Goal: Find specific page/section: Find specific page/section

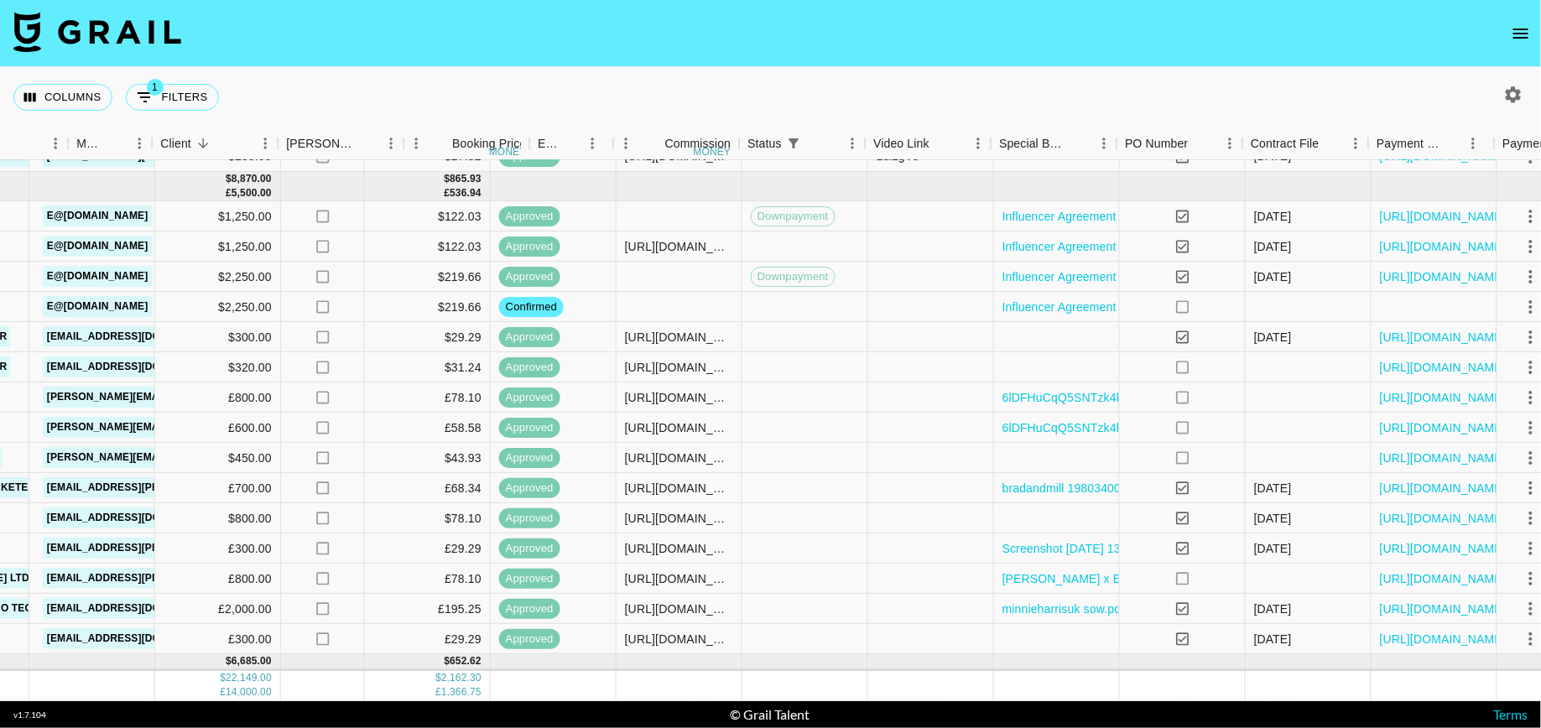
scroll to position [73, 677]
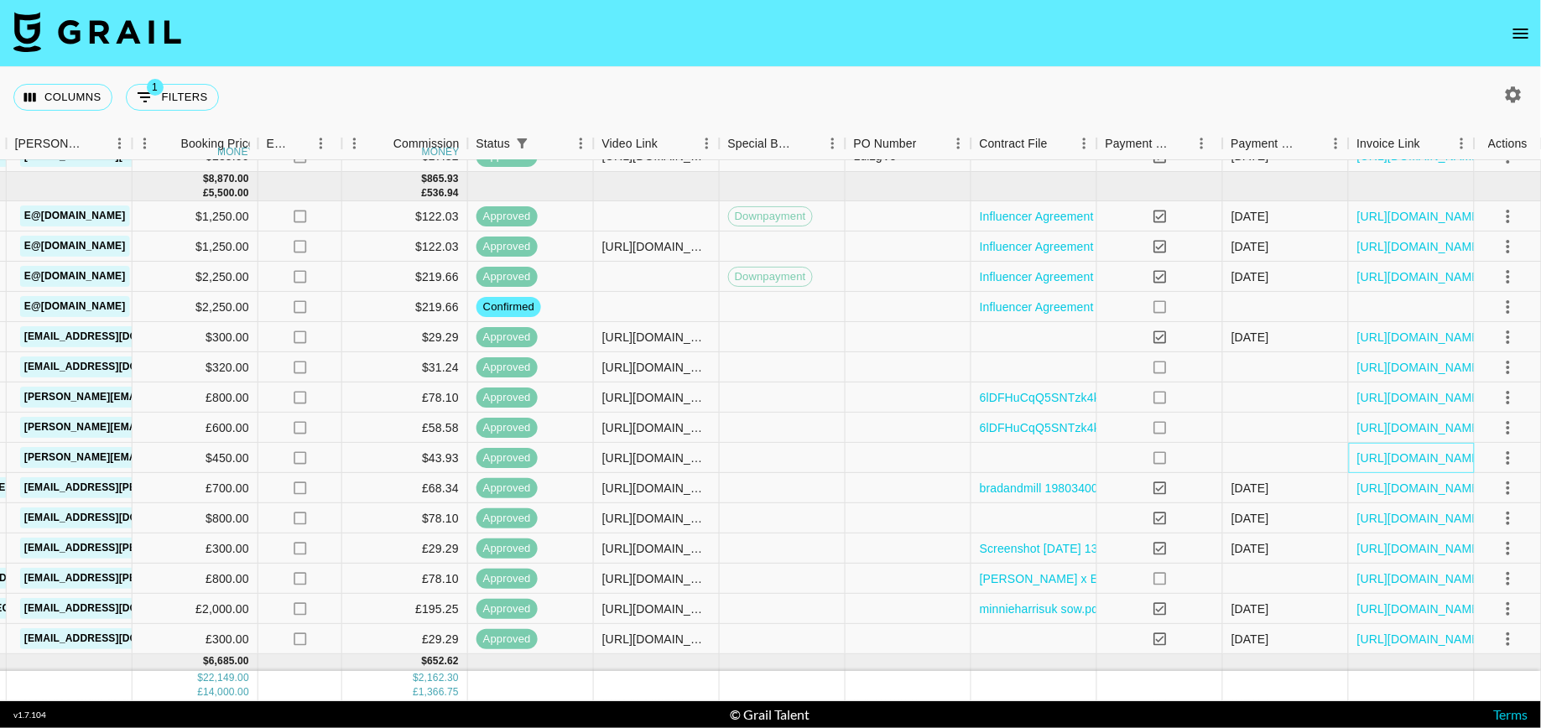
click at [1425, 467] on div "[URL][DOMAIN_NAME]" at bounding box center [1412, 458] width 126 height 30
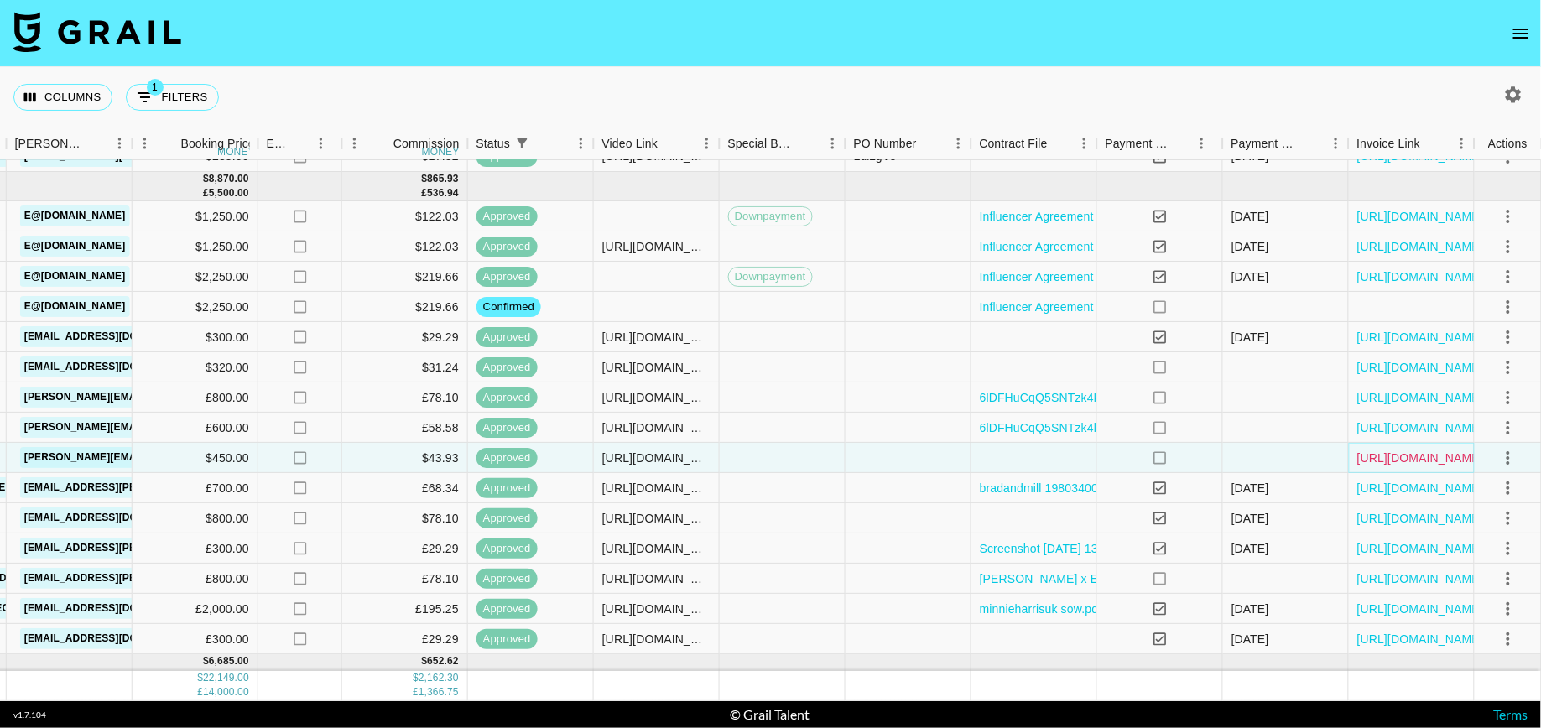
click at [1411, 460] on link "[URL][DOMAIN_NAME]" at bounding box center [1420, 458] width 127 height 17
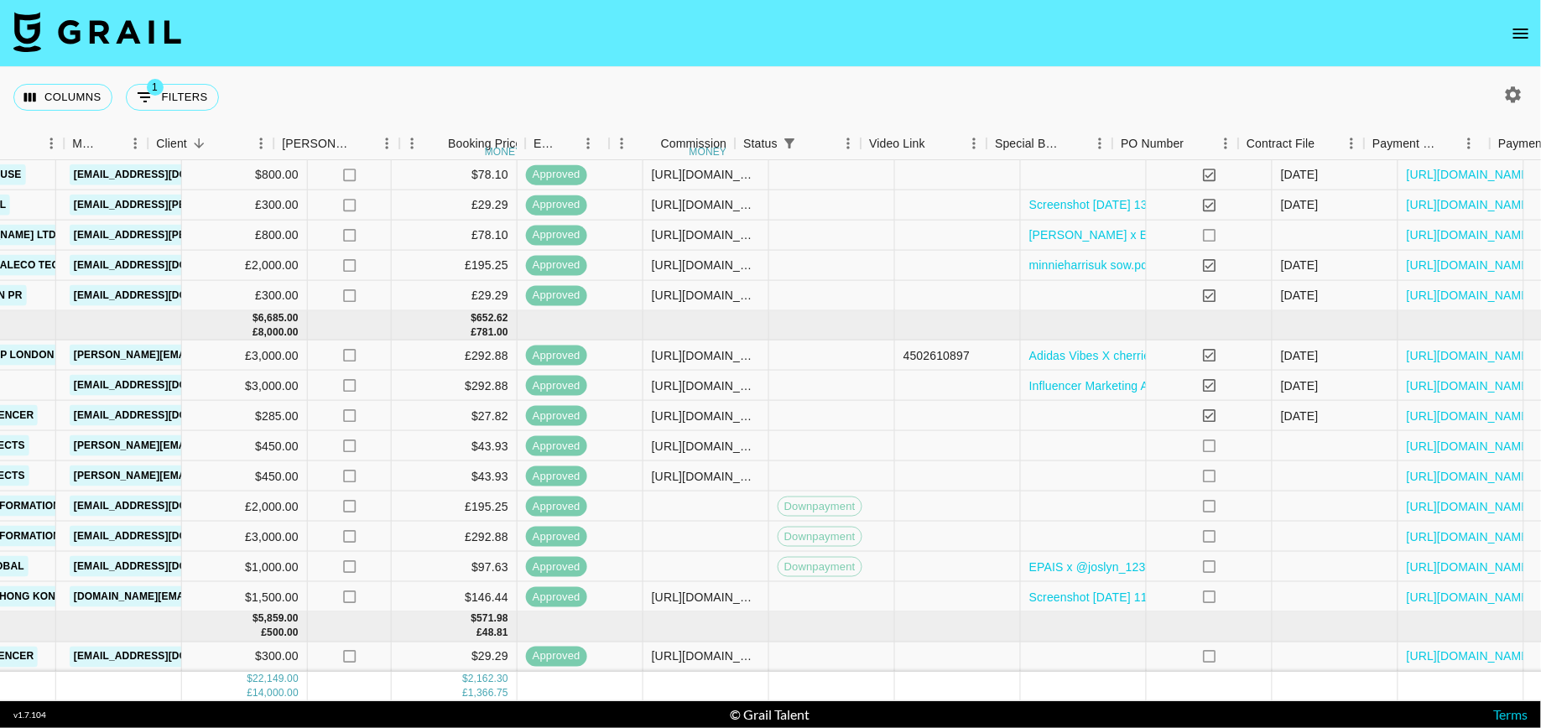
scroll to position [417, 677]
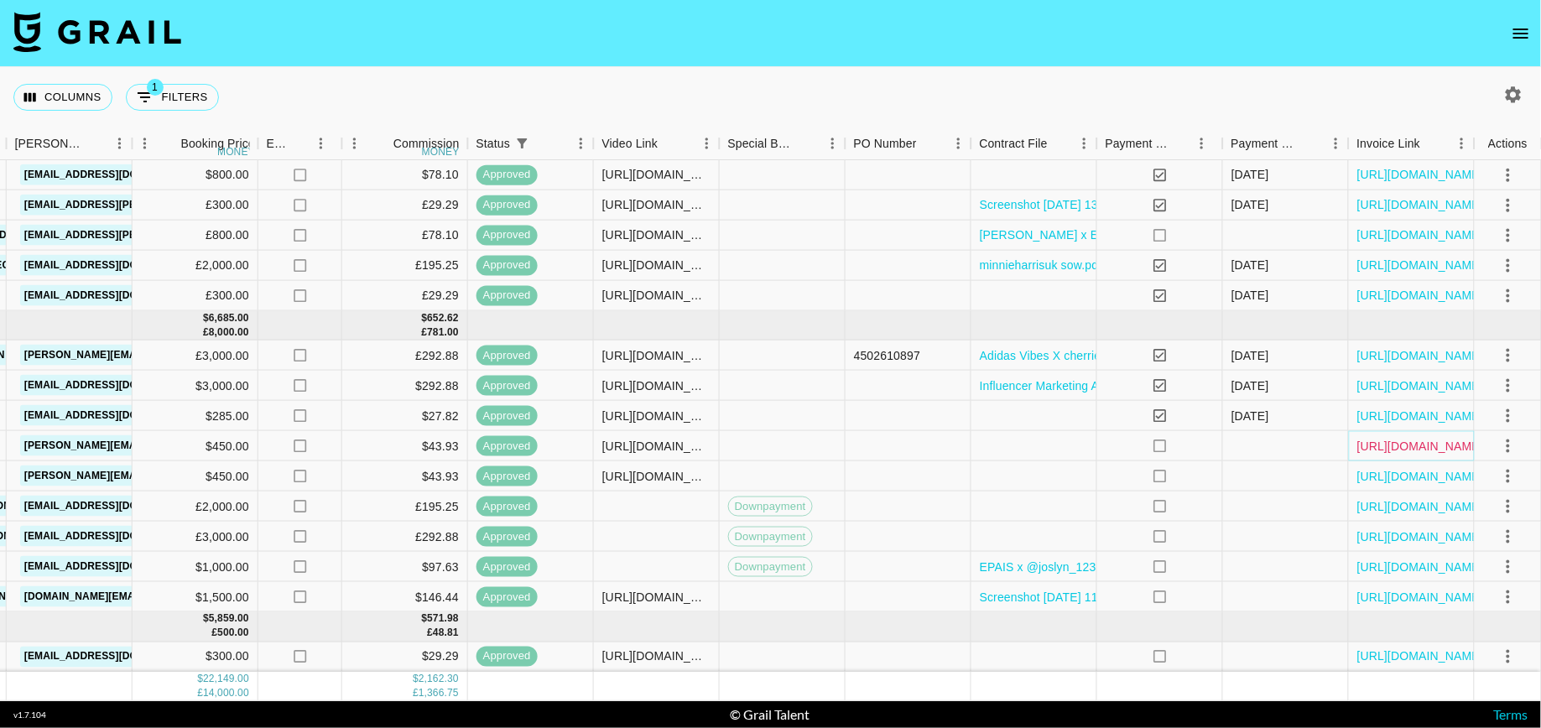
click at [1368, 443] on link "[URL][DOMAIN_NAME]" at bounding box center [1420, 446] width 127 height 17
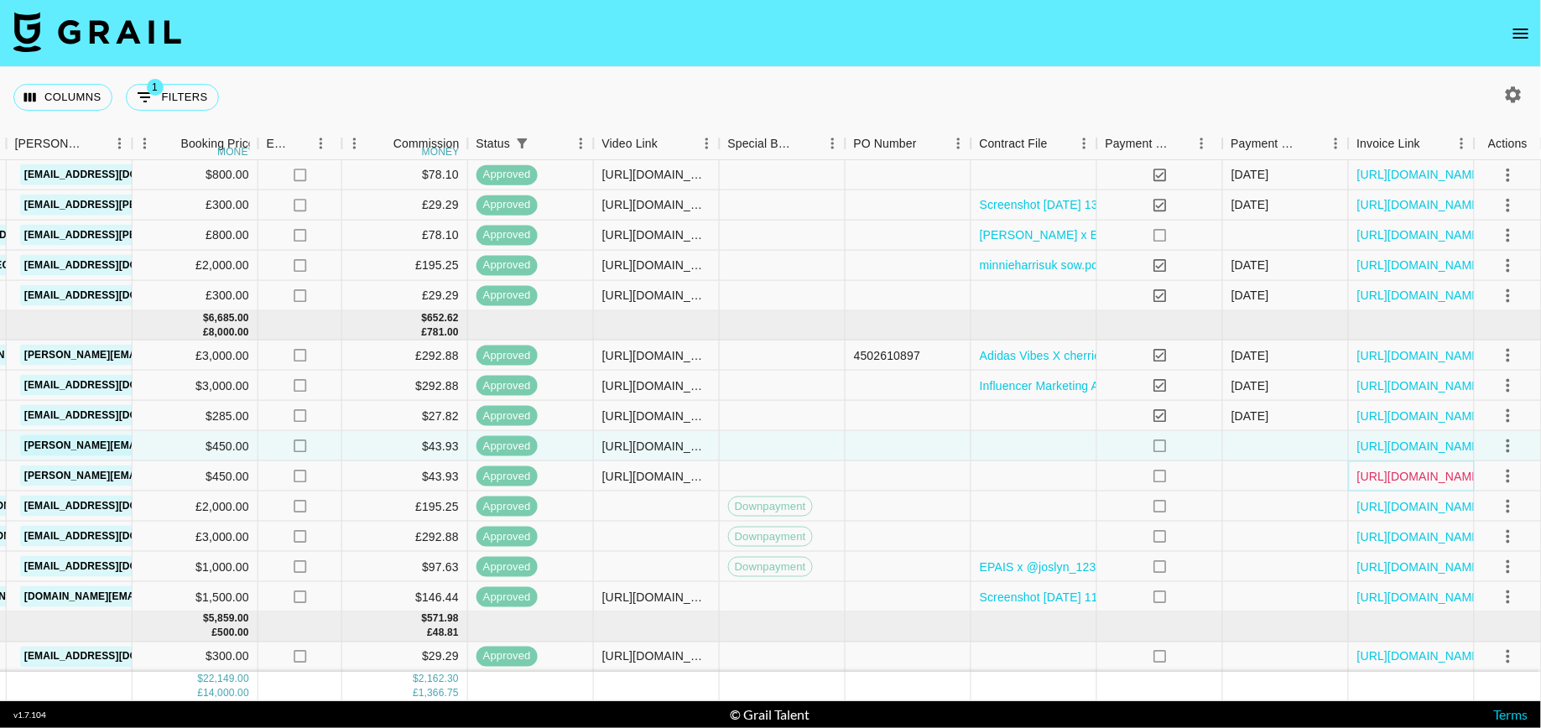
click at [1427, 476] on link "[URL][DOMAIN_NAME]" at bounding box center [1420, 476] width 127 height 17
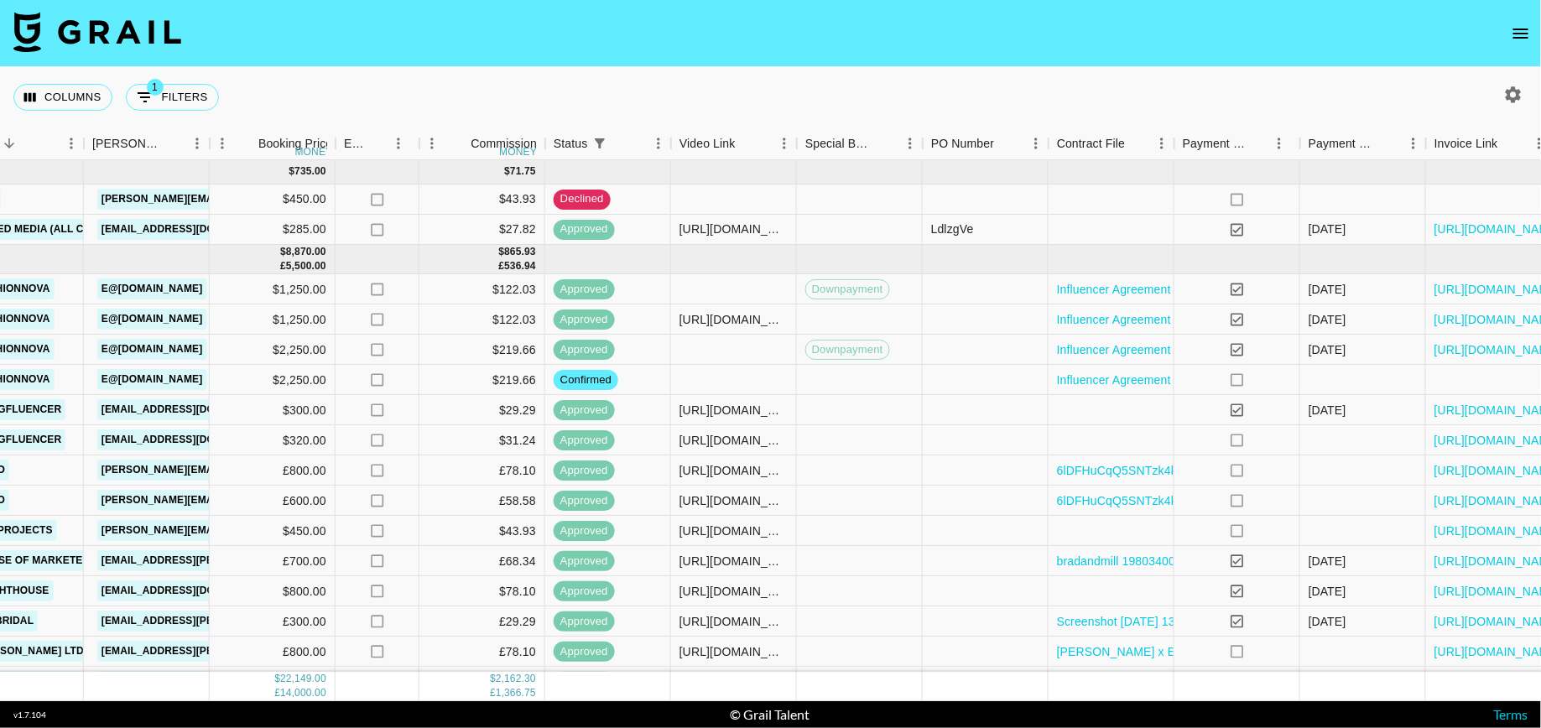
scroll to position [0, 677]
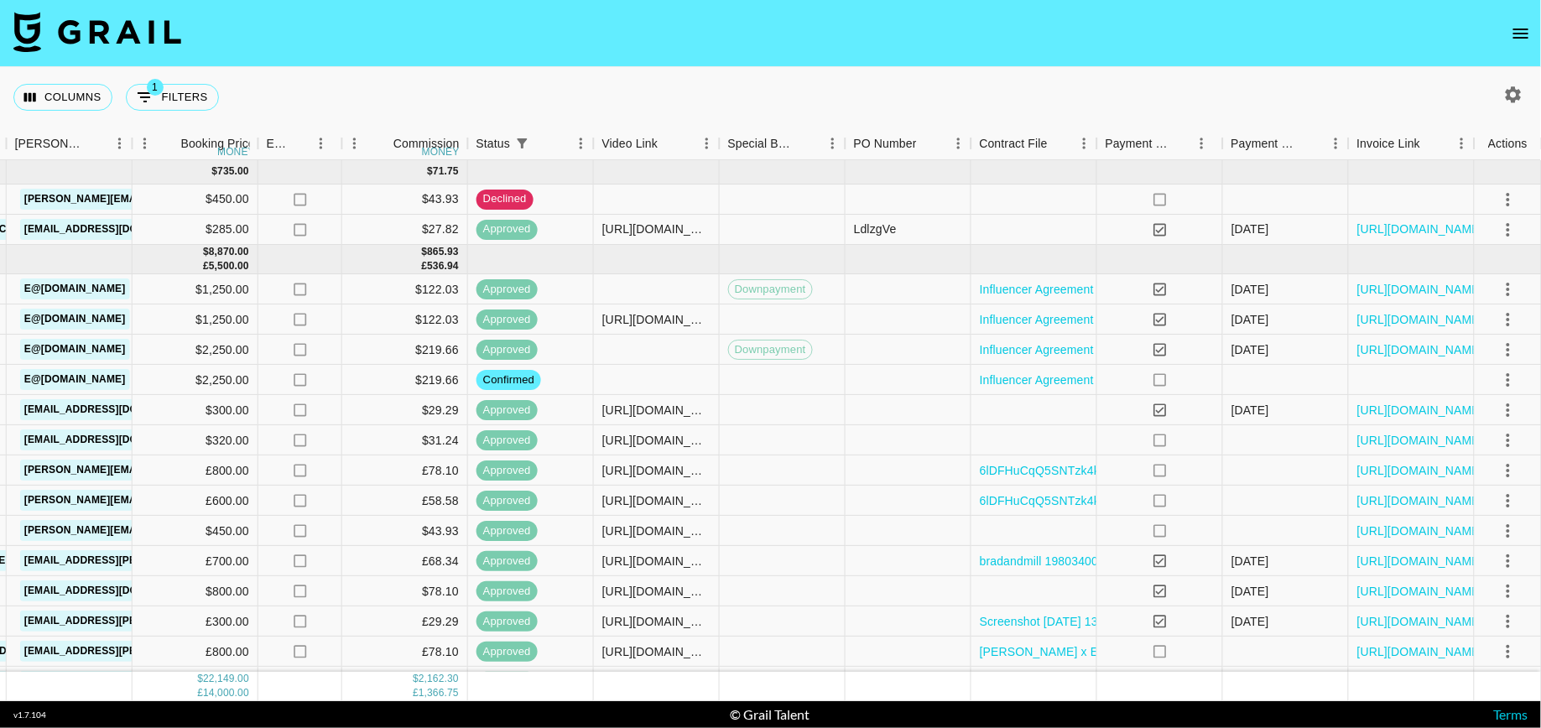
click at [1509, 96] on icon "button" at bounding box center [1513, 94] width 16 height 16
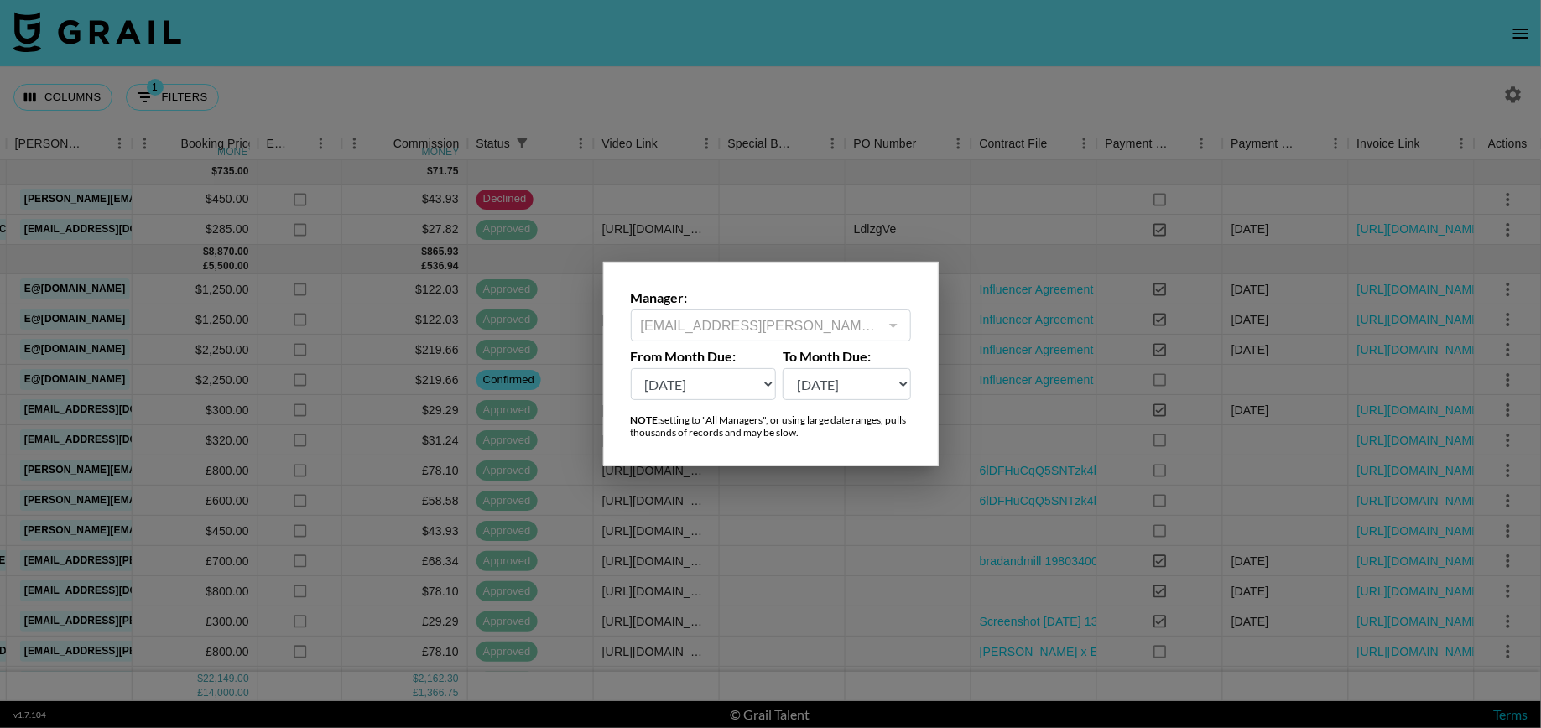
click at [751, 396] on select "[DATE] Aug '[DATE] Jun '[DATE] Apr '[DATE] Feb '[DATE] Dec '[DATE] Oct '[DATE] …" at bounding box center [704, 384] width 146 height 32
select select "[DATE]"
click at [631, 368] on select "[DATE] Aug '[DATE] Jun '[DATE] Apr '[DATE] Feb '[DATE] Dec '[DATE] Oct '[DATE] …" at bounding box center [704, 384] width 146 height 32
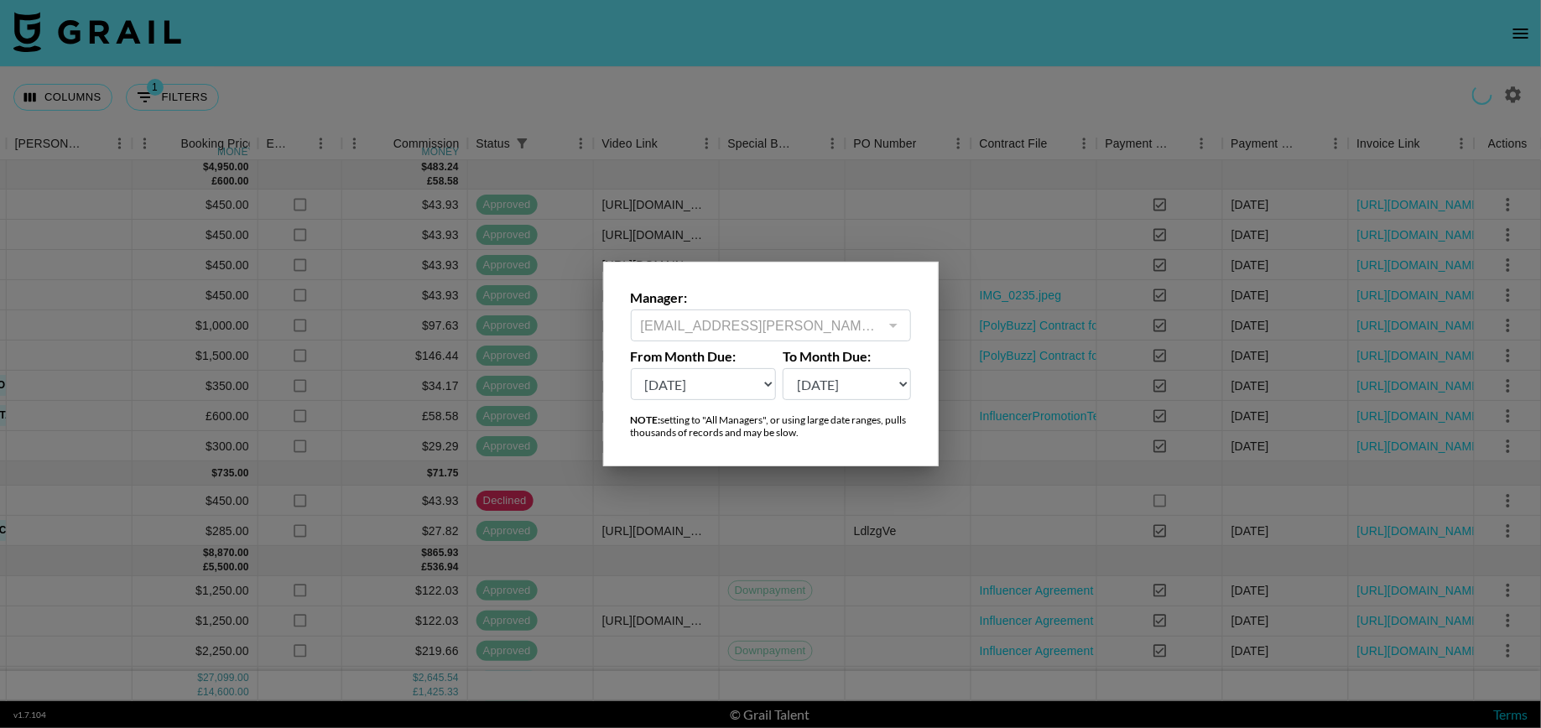
click at [789, 109] on div at bounding box center [770, 364] width 1541 height 728
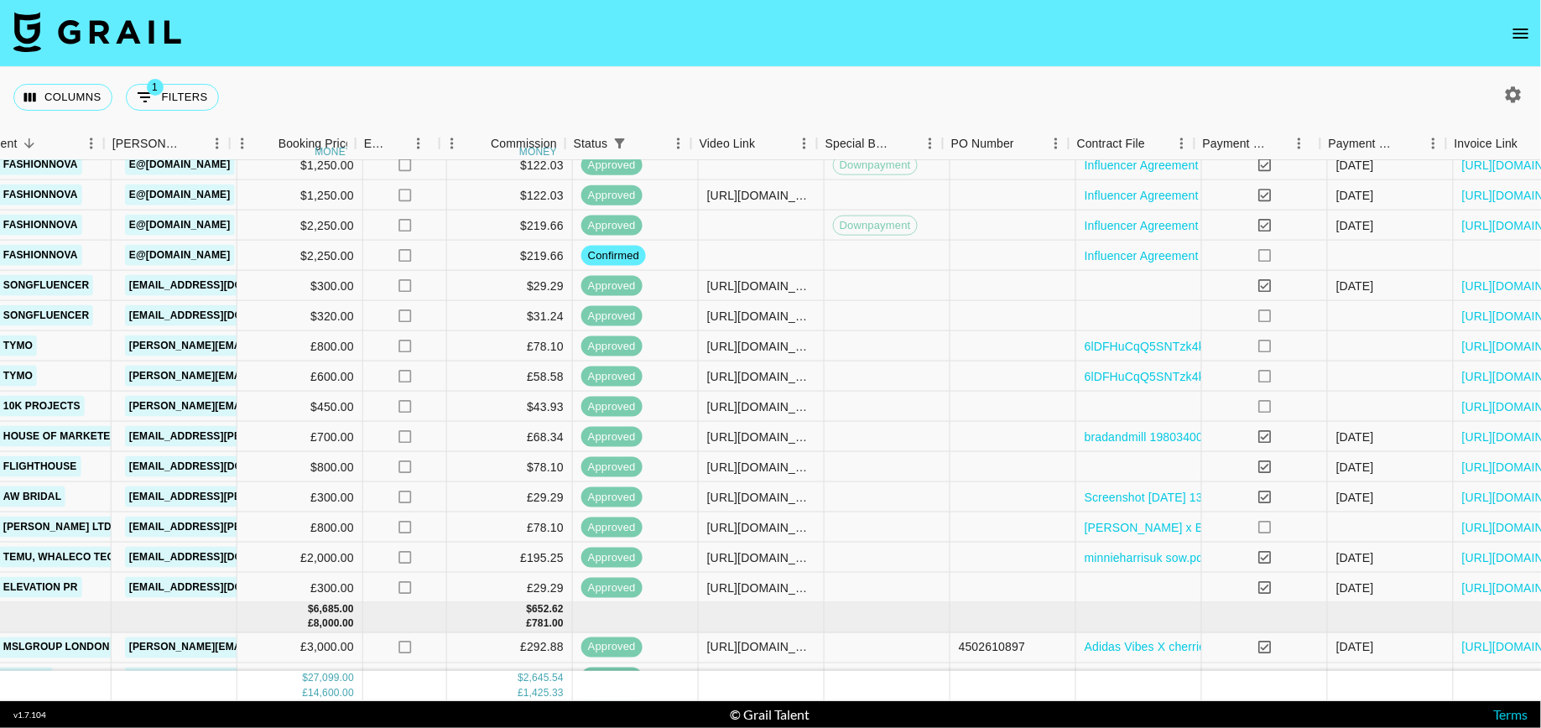
scroll to position [426, 505]
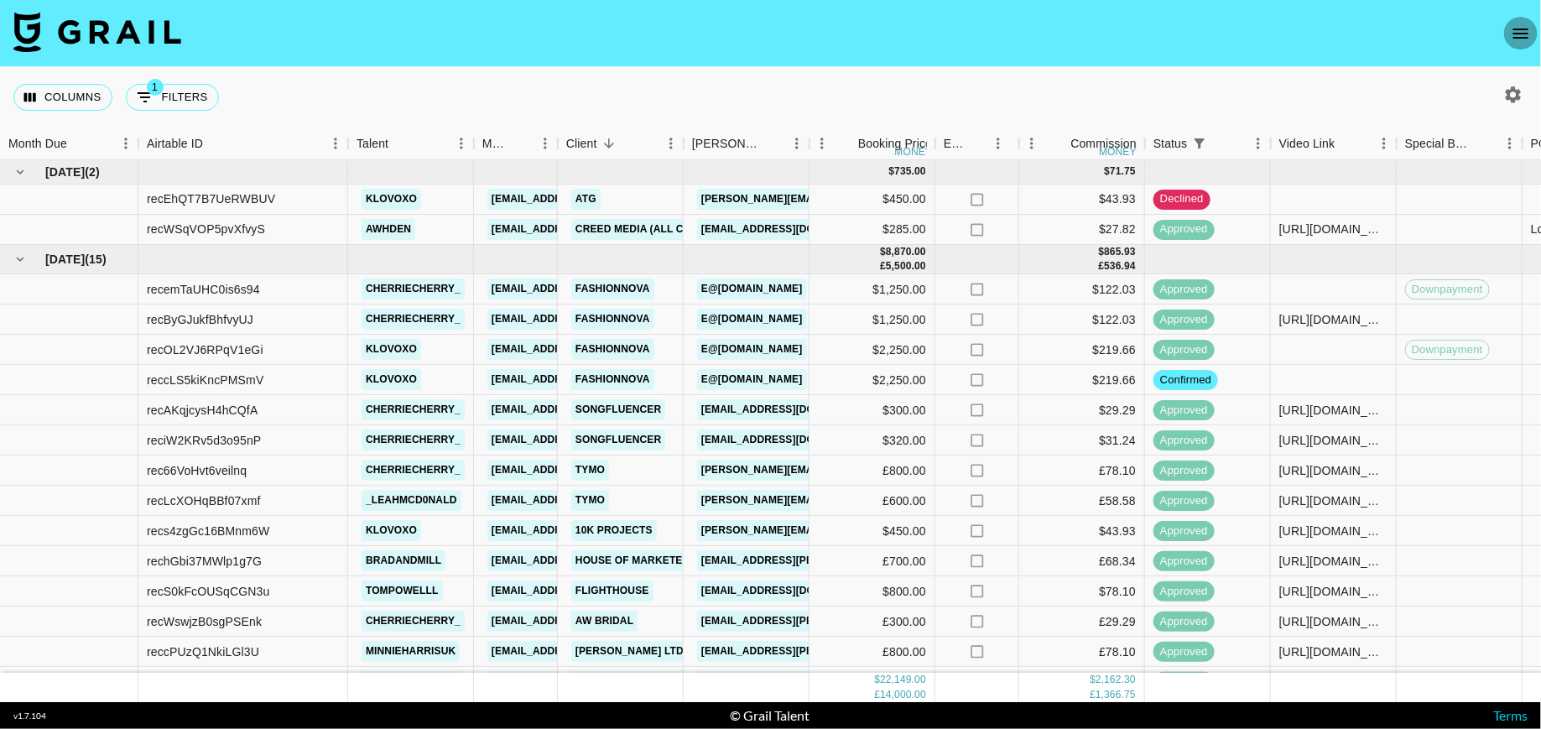
click at [1521, 23] on button "open drawer" at bounding box center [1521, 34] width 34 height 34
